Goal: Find specific page/section: Find specific page/section

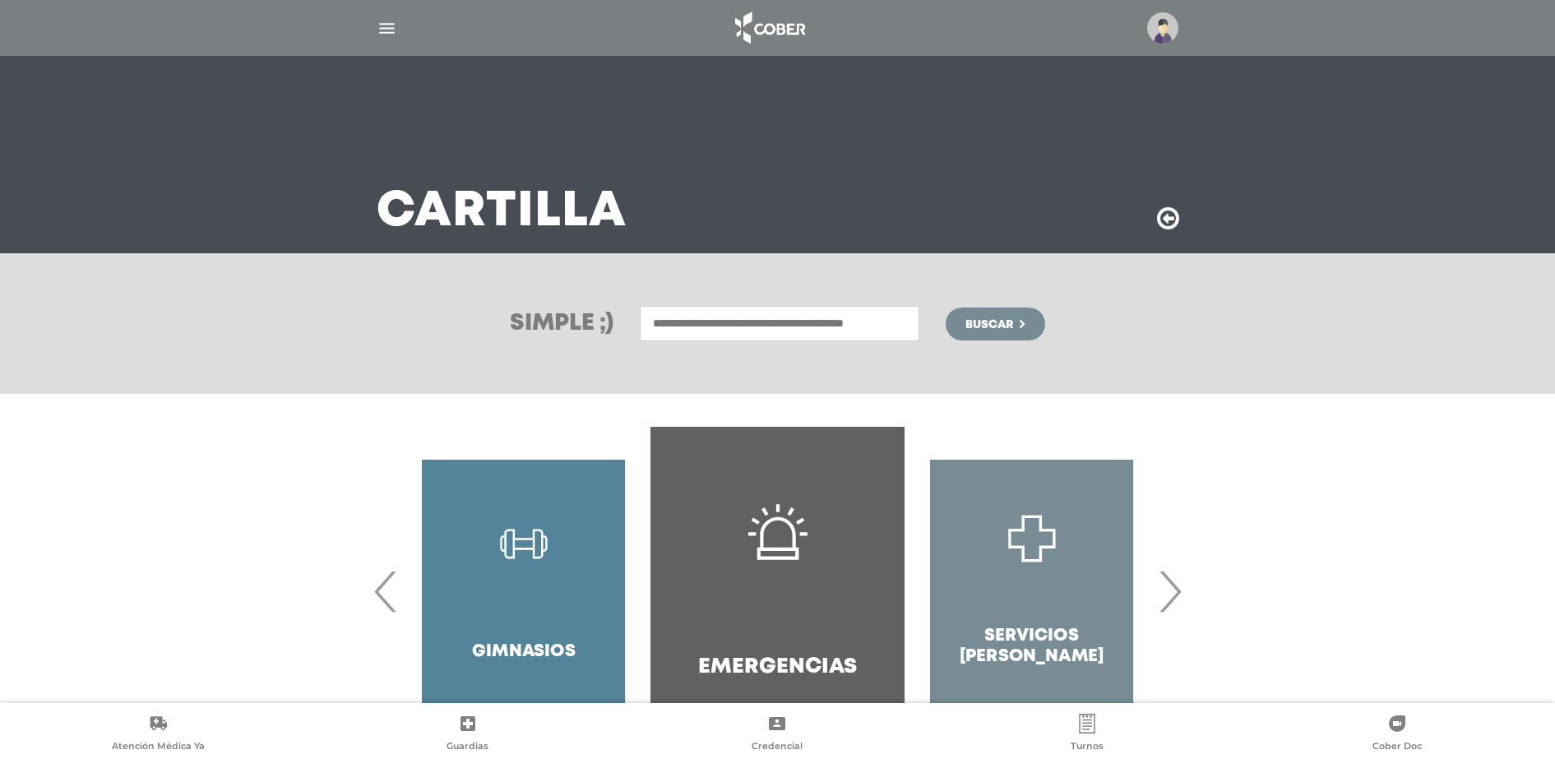
scroll to position [86, 0]
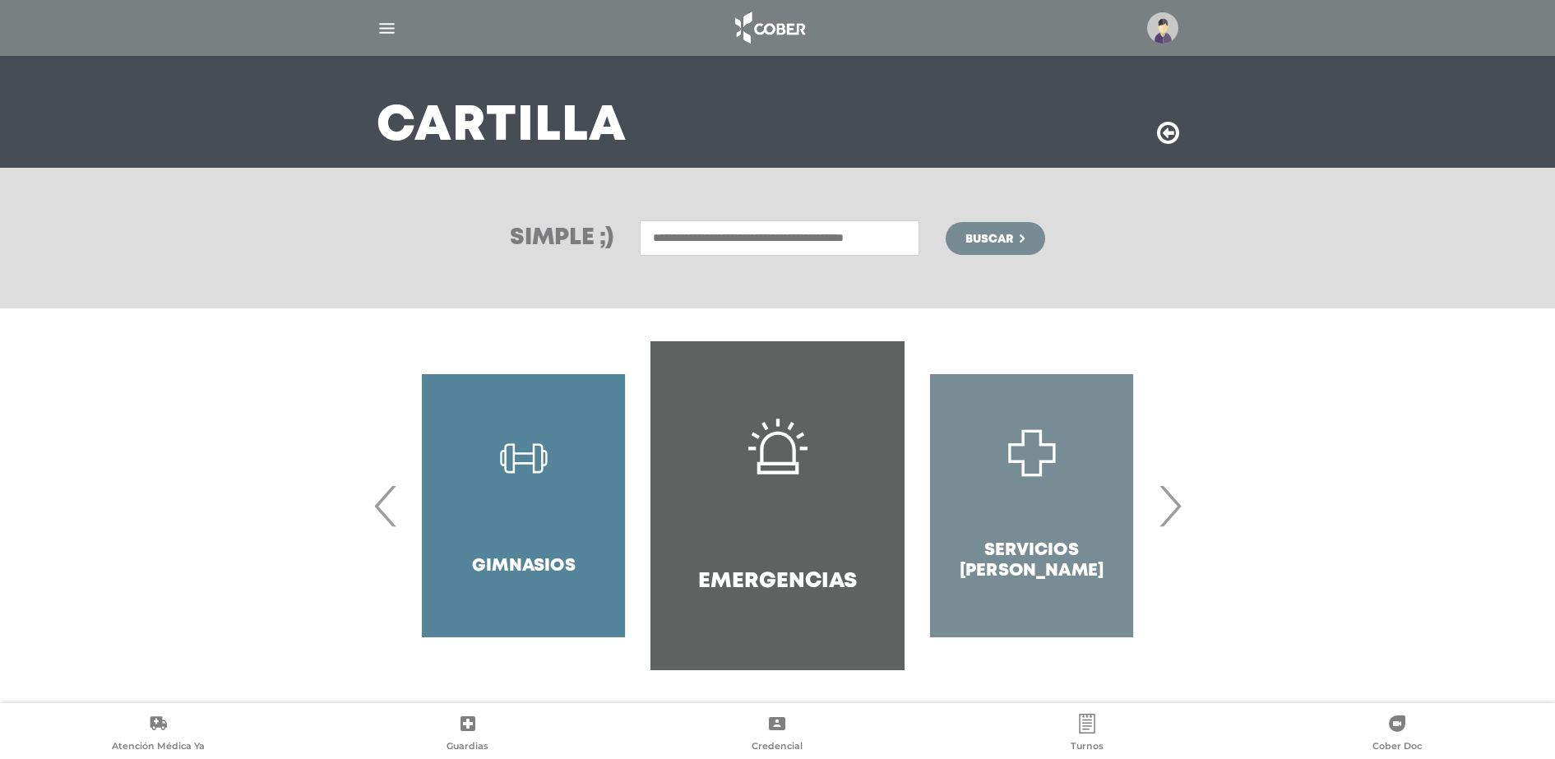
click at [719, 239] on input "text" at bounding box center [780, 237] width 280 height 35
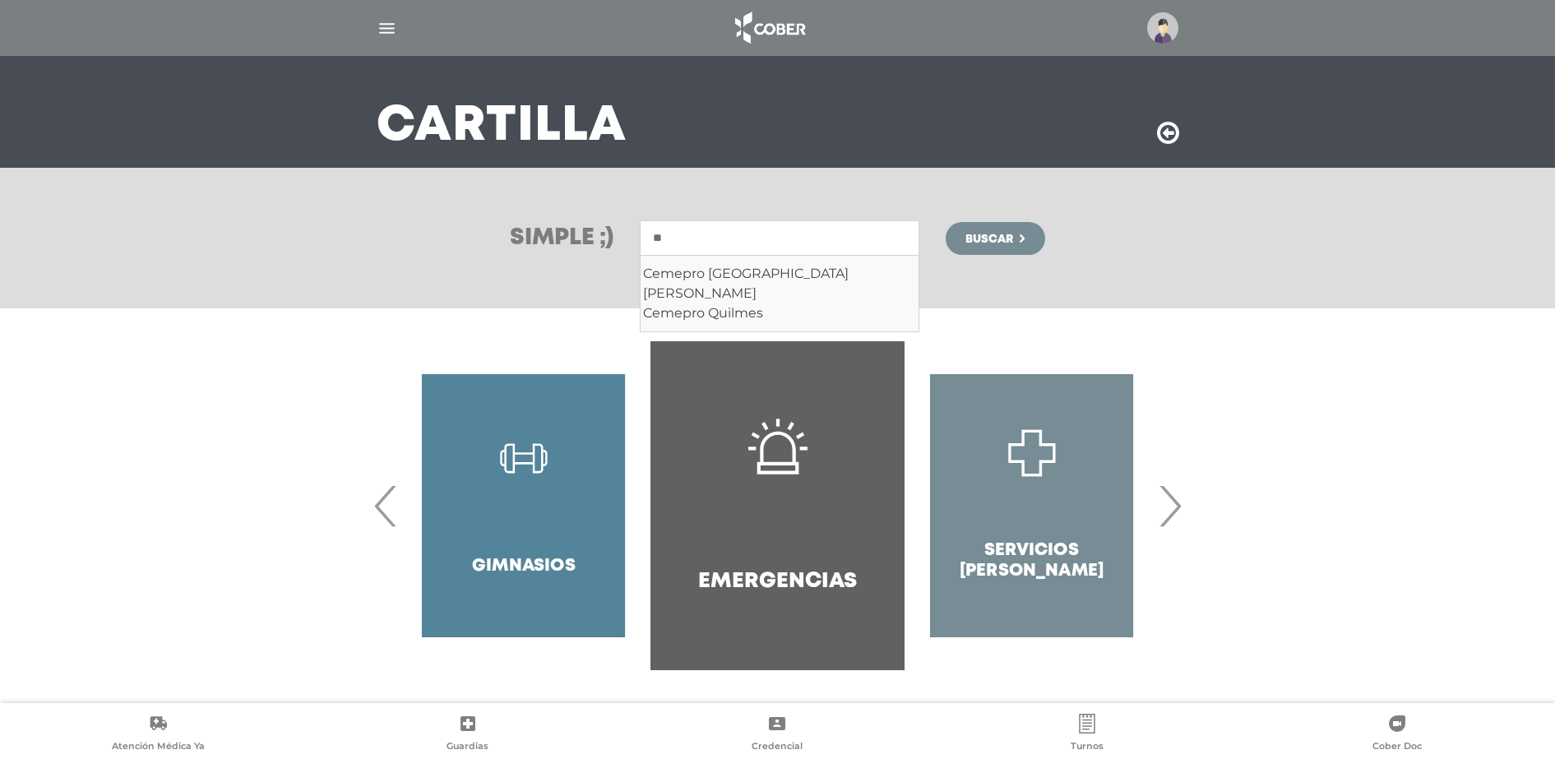
type input "*"
click at [806, 277] on div "Centro Médico De La Mujer" at bounding box center [779, 274] width 273 height 20
type input "**********"
click at [953, 239] on button "Buscar" at bounding box center [995, 238] width 99 height 33
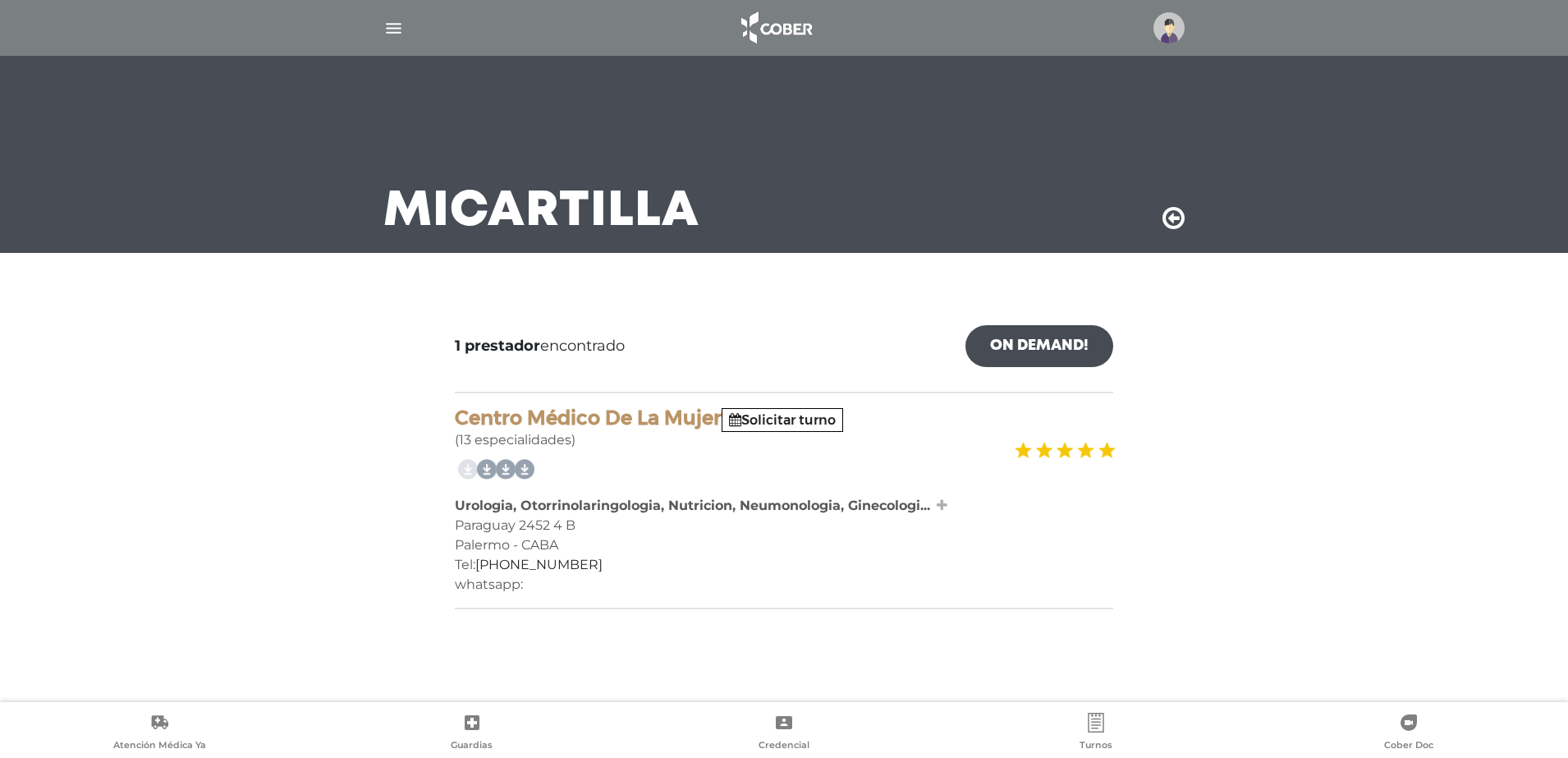
click at [945, 507] on icon at bounding box center [942, 504] width 11 height 13
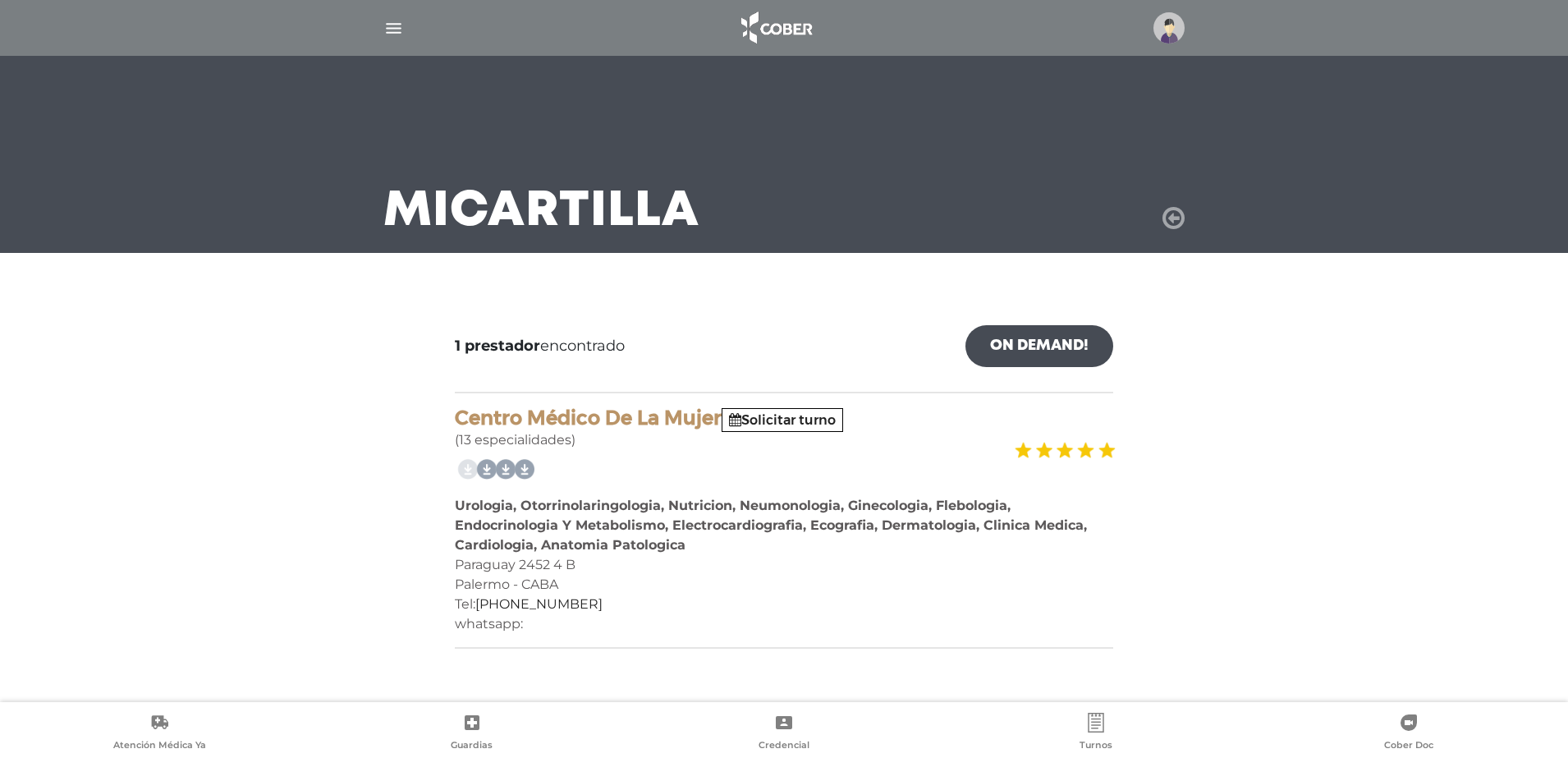
click at [1171, 218] on icon at bounding box center [1174, 219] width 22 height 26
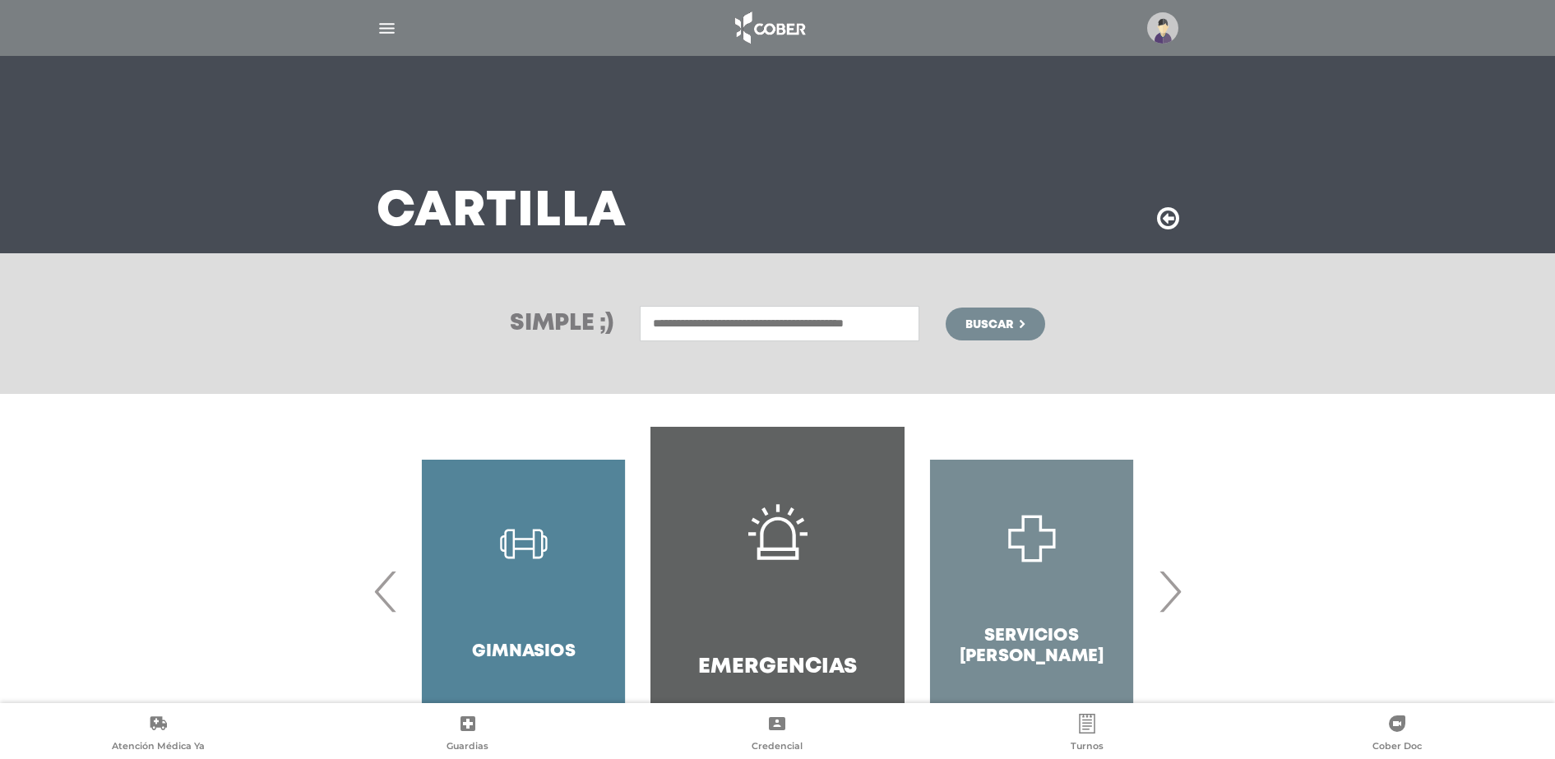
click at [710, 312] on input "text" at bounding box center [780, 323] width 280 height 35
click at [721, 362] on div "Cetro" at bounding box center [779, 359] width 273 height 20
type input "*****"
click at [1033, 328] on button "Buscar" at bounding box center [995, 323] width 99 height 33
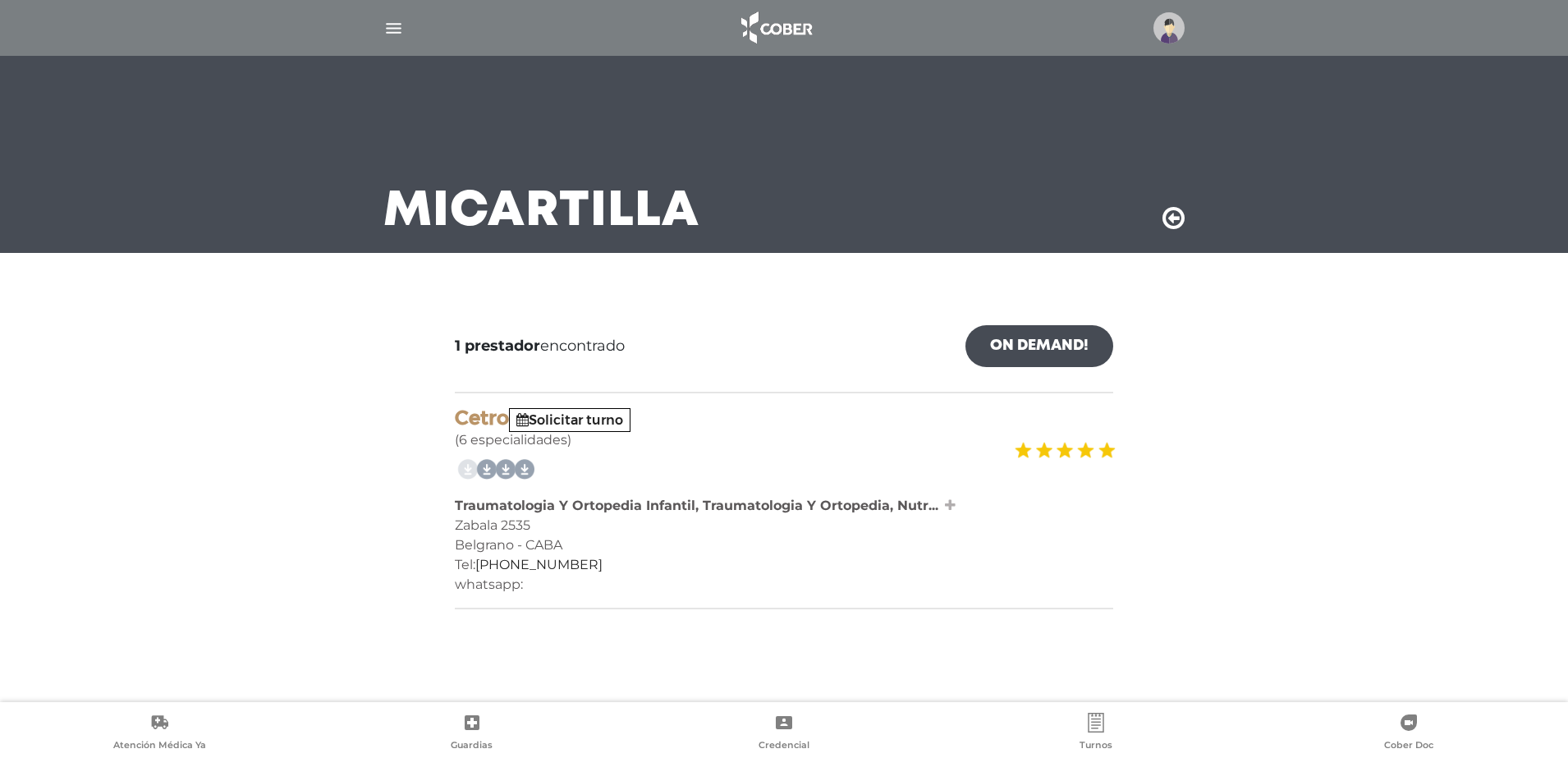
click at [946, 505] on icon at bounding box center [950, 504] width 11 height 13
click at [390, 25] on img "button" at bounding box center [393, 28] width 21 height 21
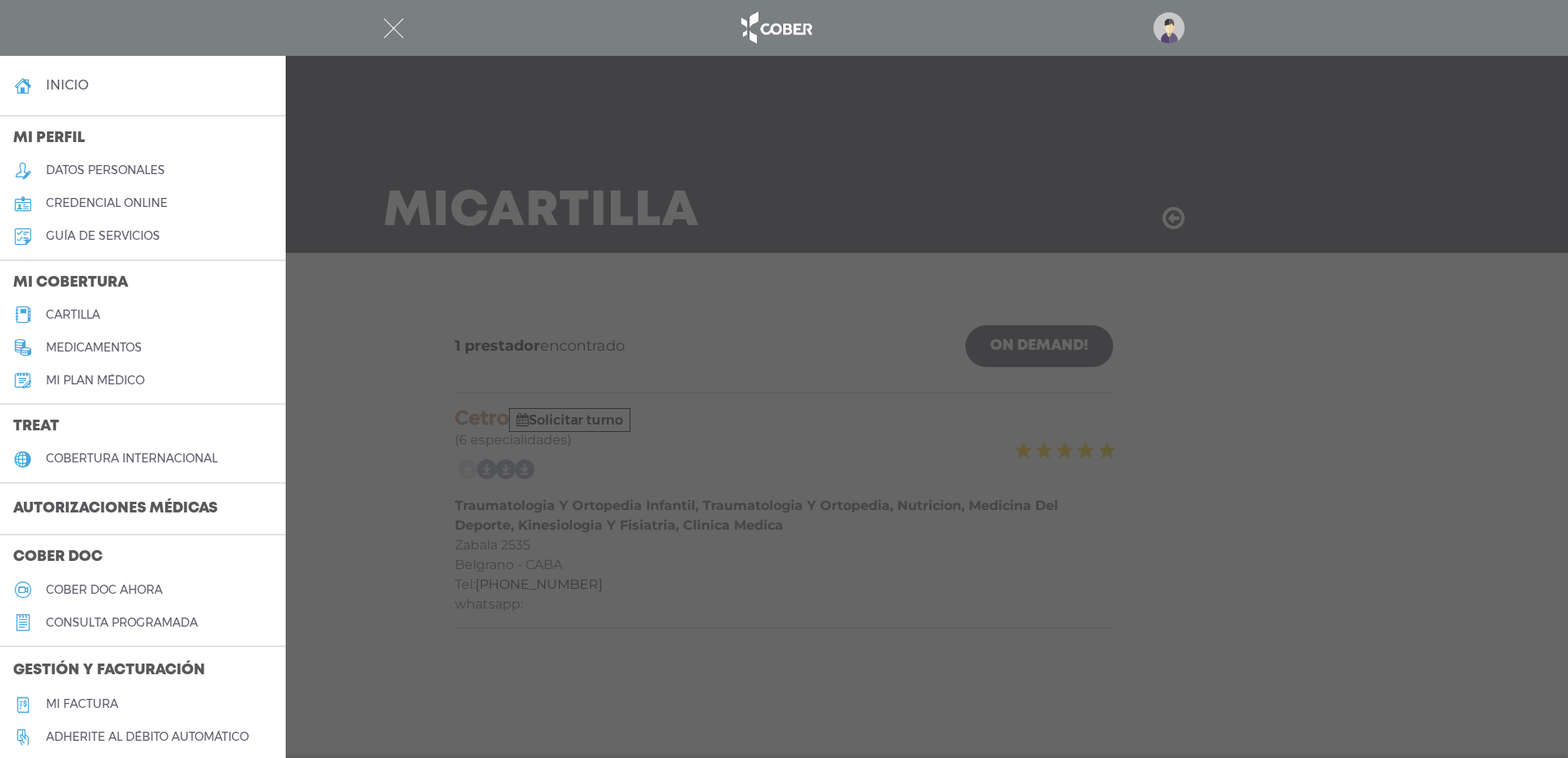
click at [104, 316] on link "cartilla" at bounding box center [143, 314] width 286 height 33
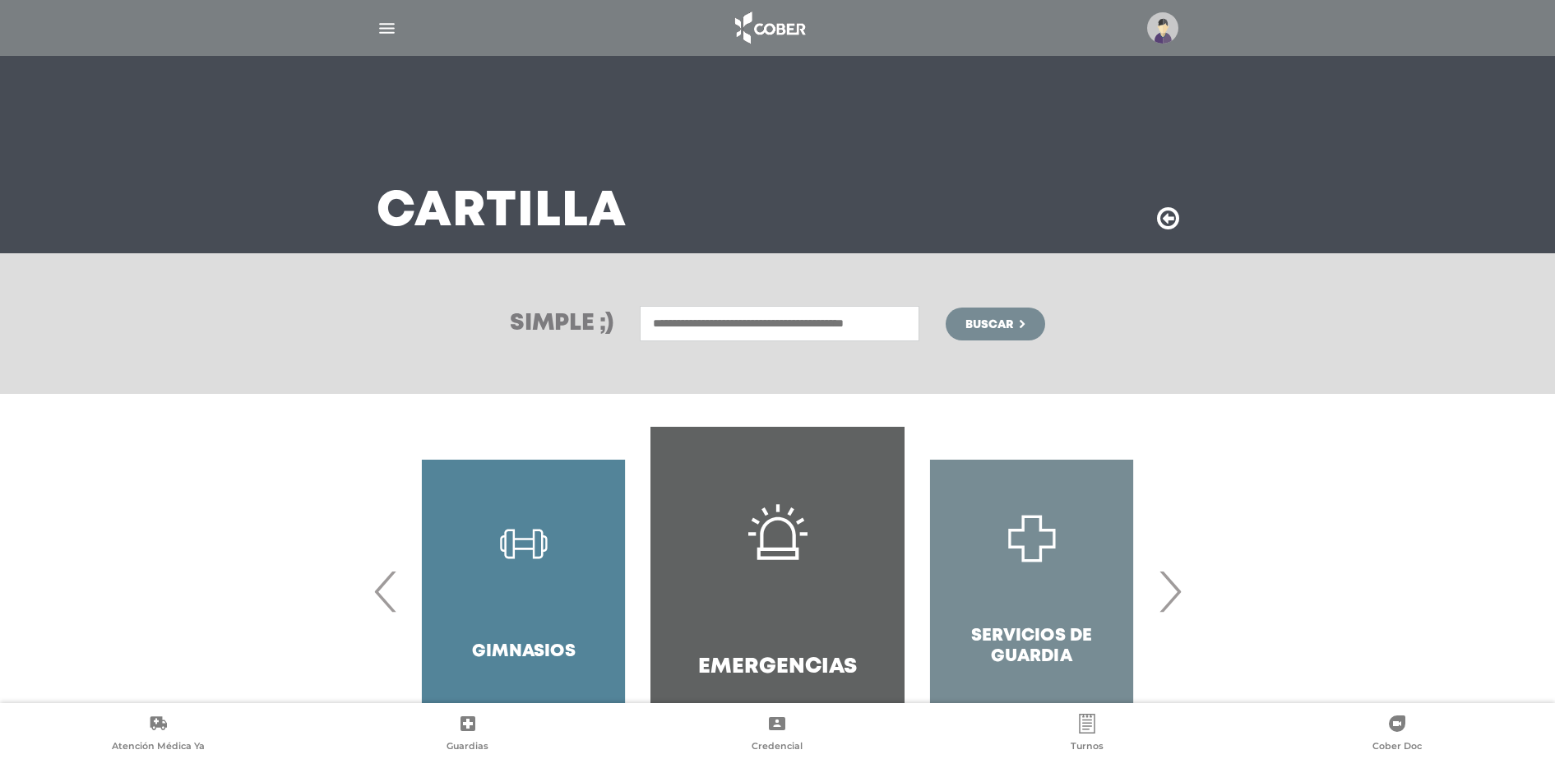
click at [672, 327] on input "text" at bounding box center [780, 323] width 280 height 35
click at [724, 363] on div "Cemepro [GEOGRAPHIC_DATA][PERSON_NAME]" at bounding box center [779, 368] width 273 height 39
type input "**********"
click at [990, 322] on span "Buscar" at bounding box center [989, 325] width 48 height 12
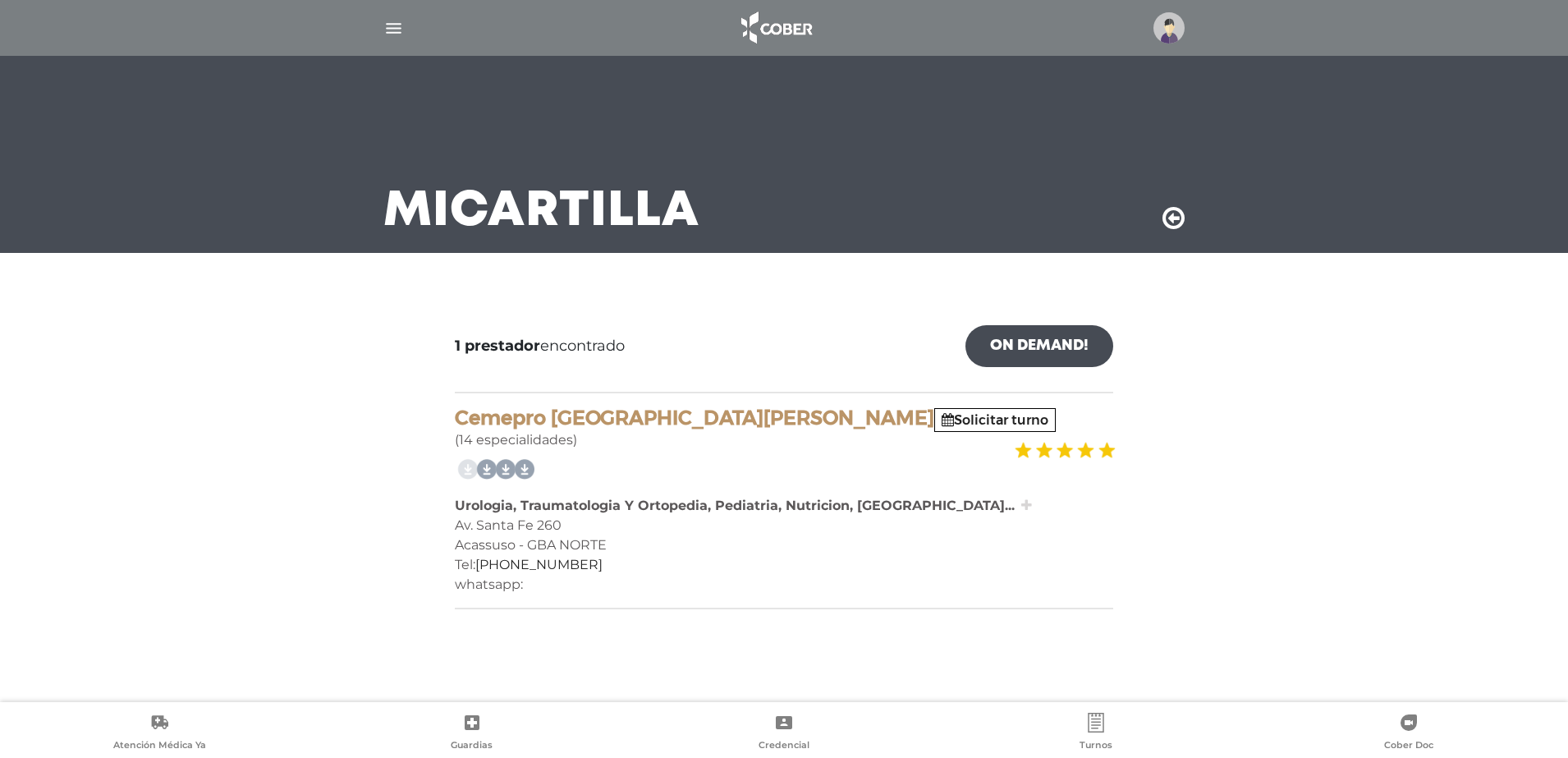
click at [1022, 504] on icon at bounding box center [1027, 504] width 11 height 13
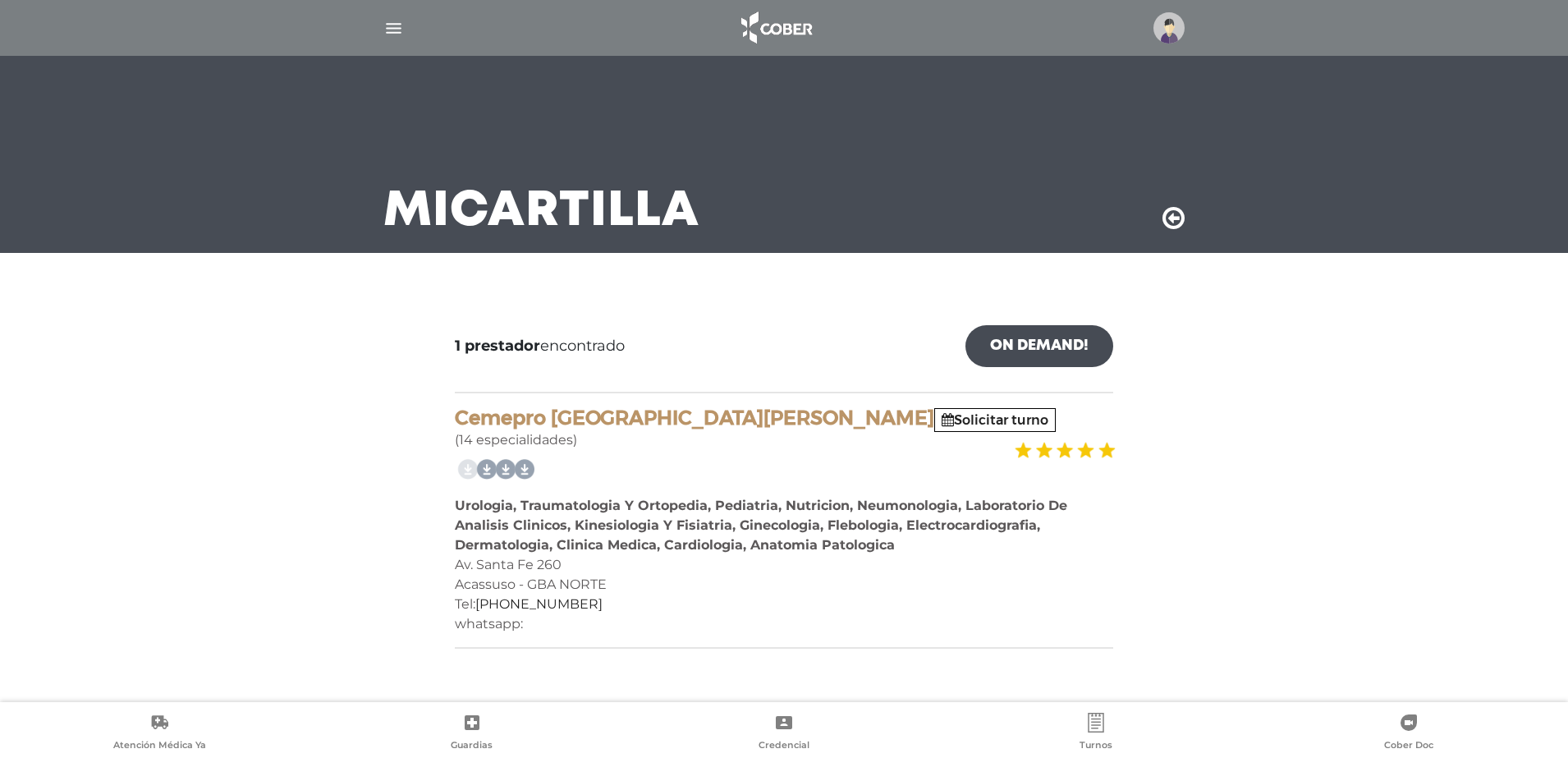
click at [391, 25] on img "button" at bounding box center [393, 28] width 21 height 21
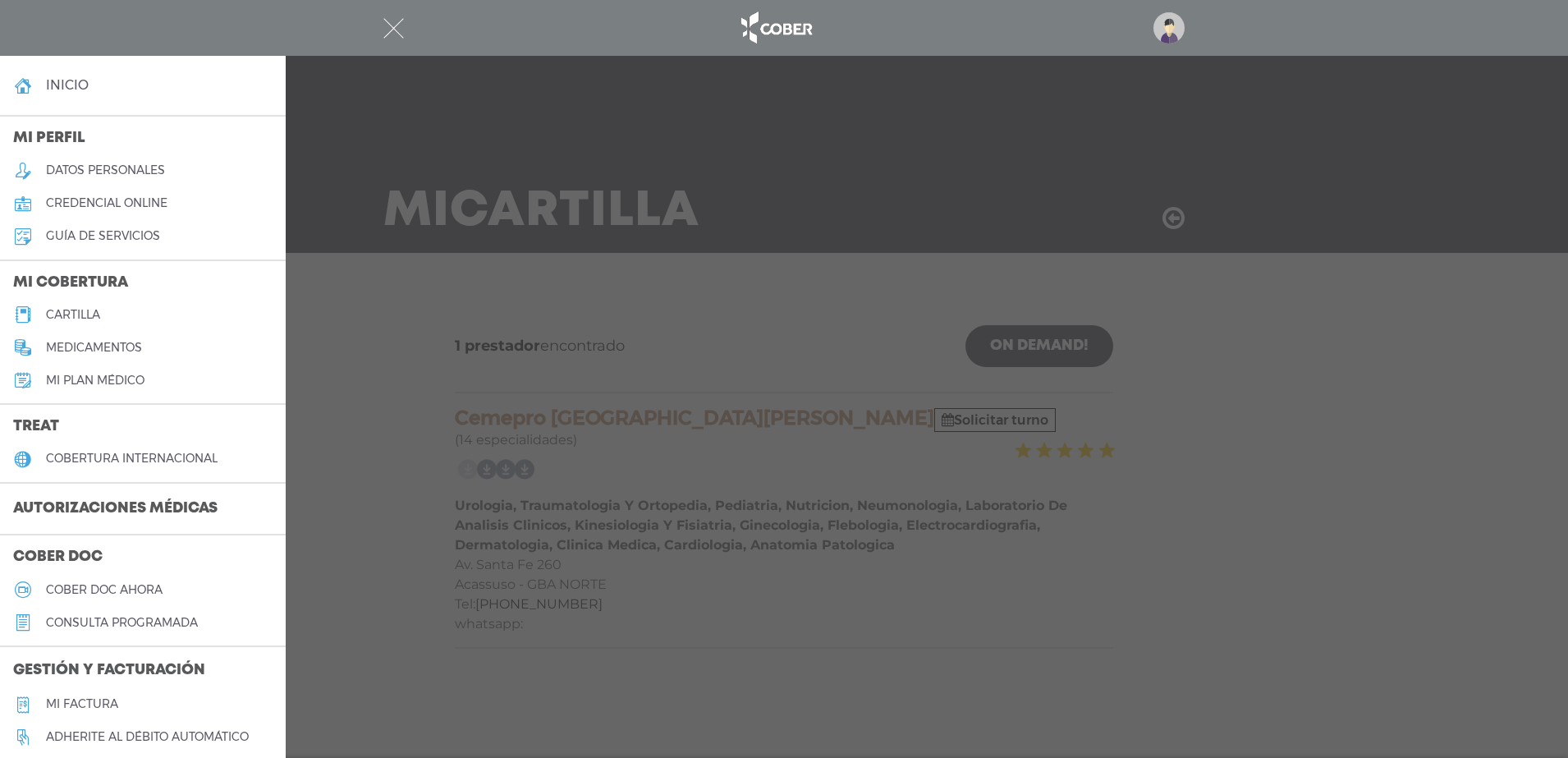
click at [97, 321] on h5 "cartilla" at bounding box center [73, 315] width 54 height 14
